Goal: Task Accomplishment & Management: Use online tool/utility

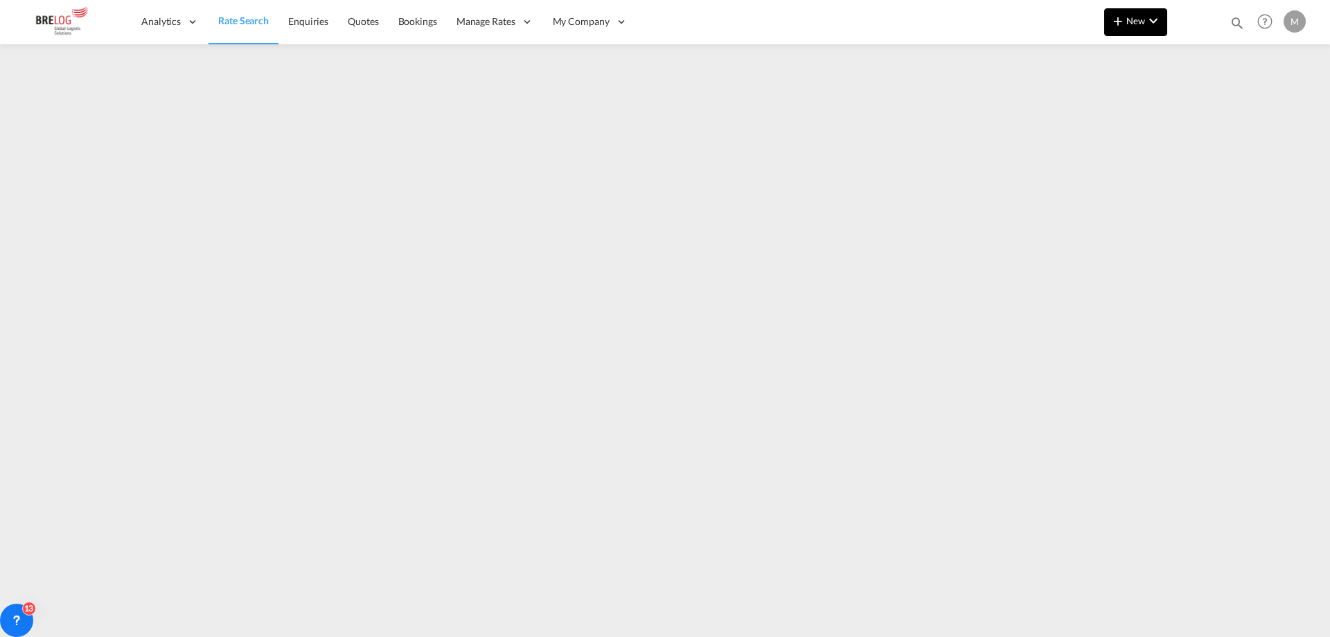
click at [1155, 17] on md-icon "icon-chevron-down" at bounding box center [1153, 20] width 17 height 17
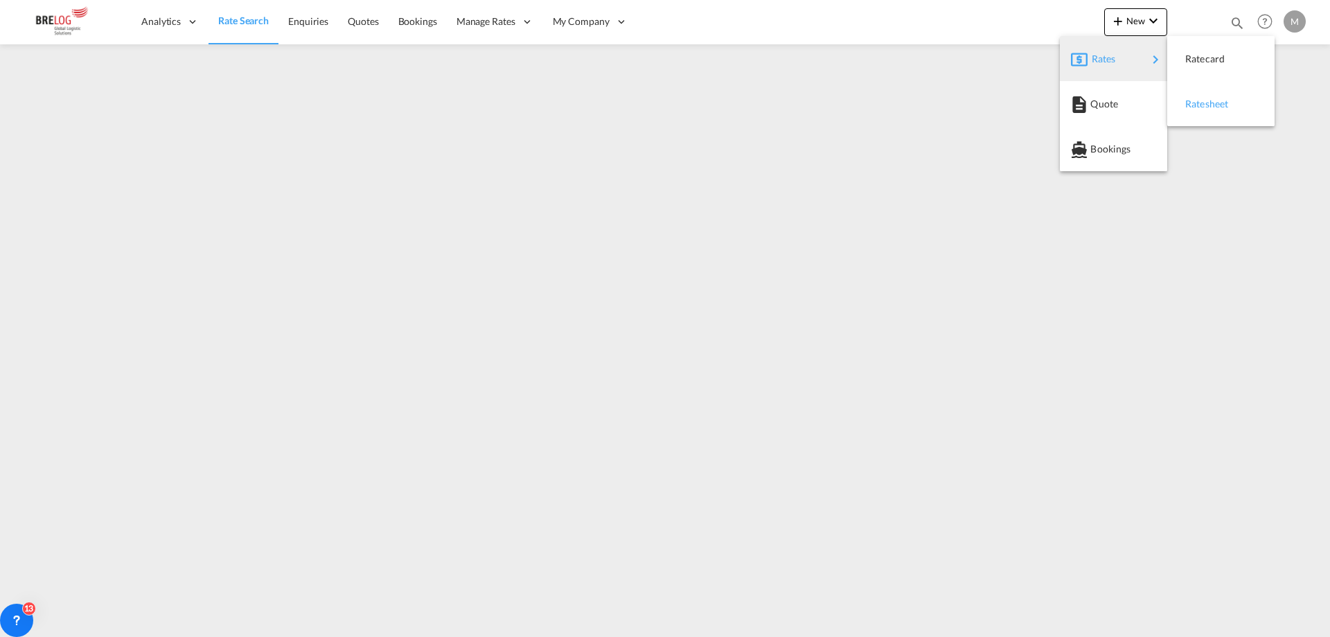
click at [1200, 100] on span "Ratesheet" at bounding box center [1192, 104] width 15 height 28
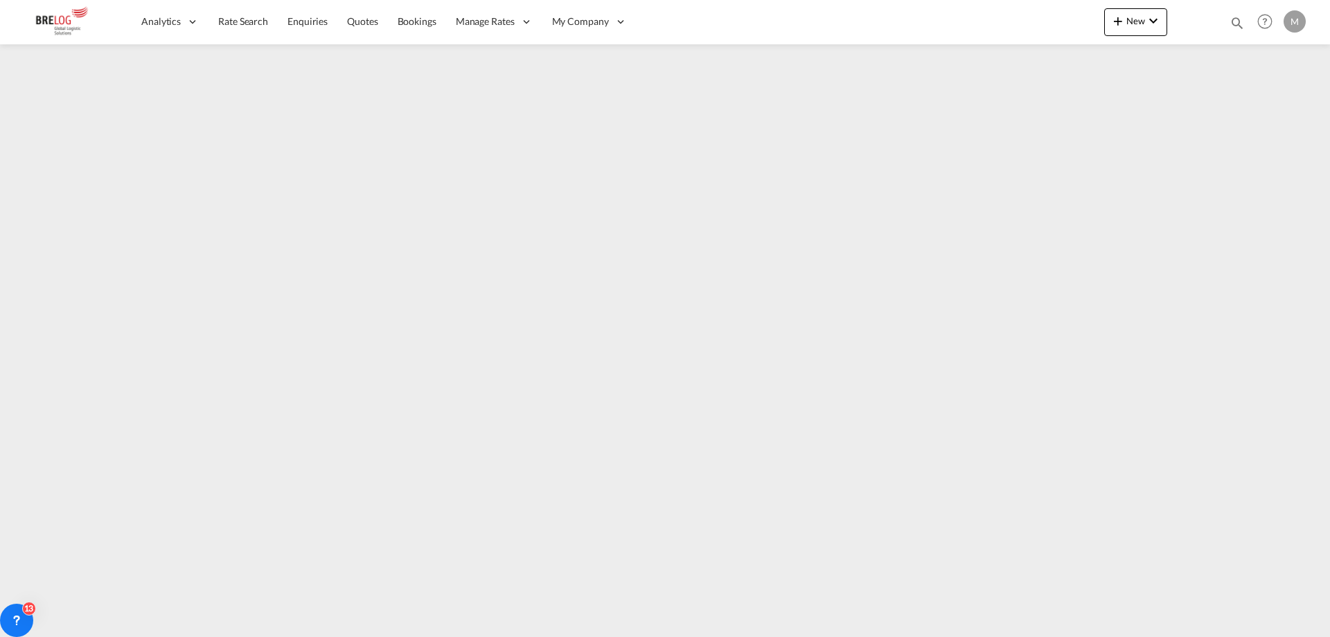
click at [1135, 6] on div "New Bookings Quotes Enquiries Help Resources Product Release M My Profile Logout" at bounding box center [1206, 21] width 205 height 43
click at [1139, 18] on span "New" at bounding box center [1136, 20] width 52 height 11
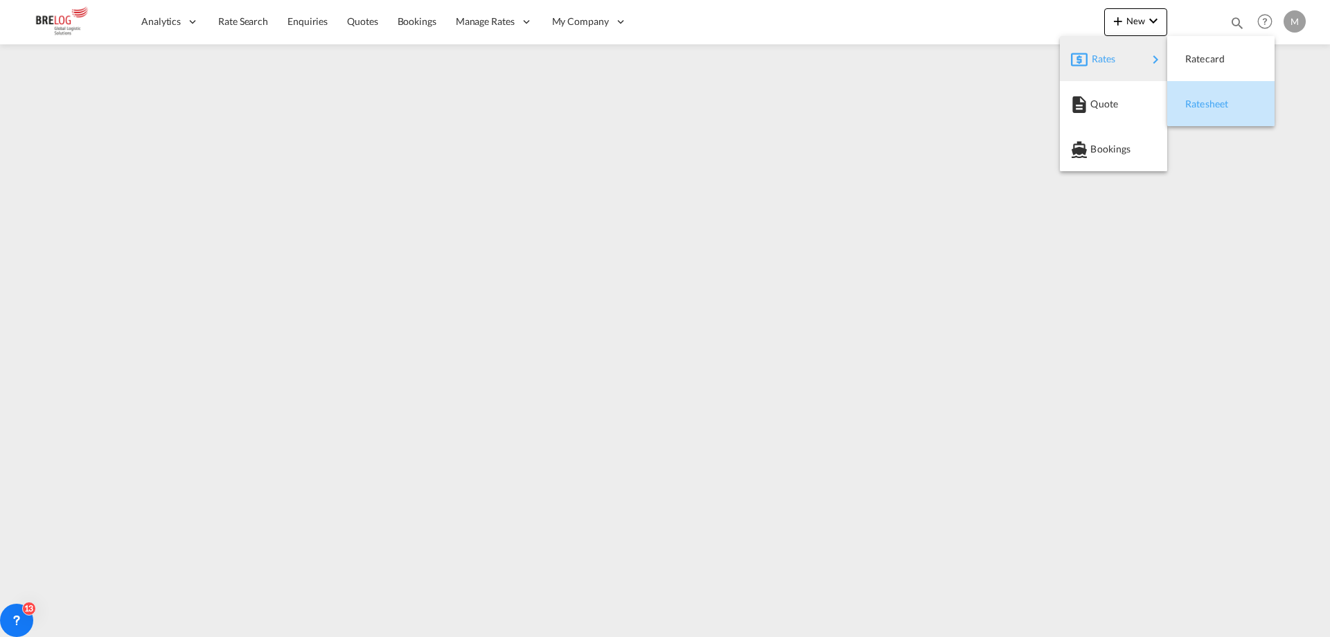
click at [1200, 99] on span "Ratesheet" at bounding box center [1192, 104] width 15 height 28
